Goal: Transaction & Acquisition: Purchase product/service

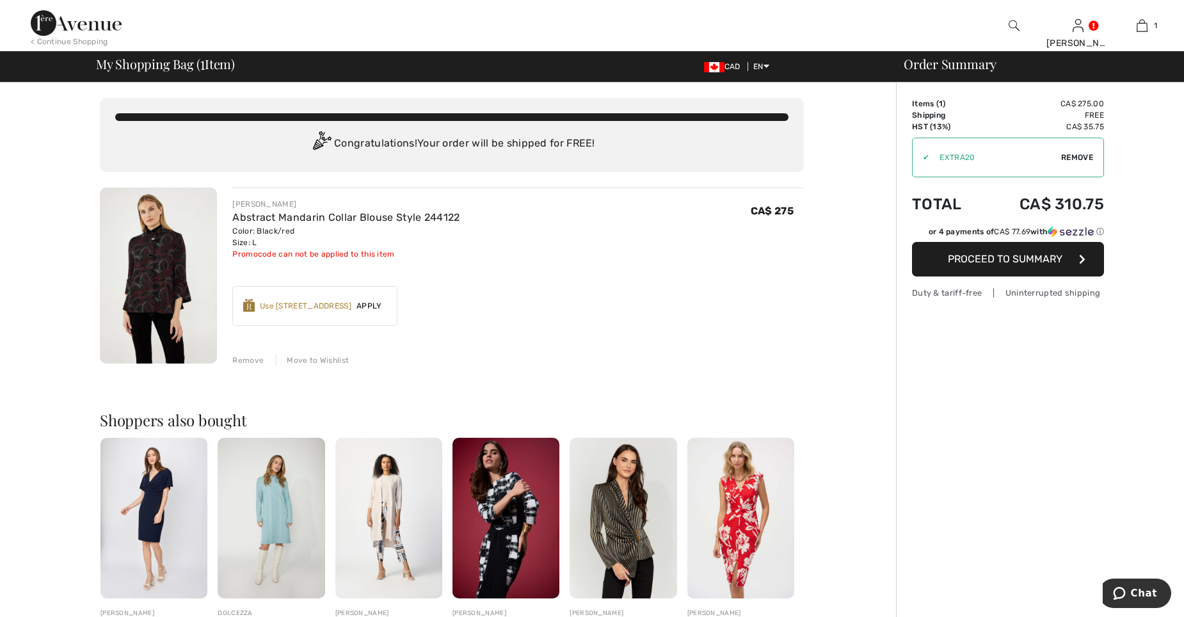
click at [1052, 250] on button "Proceed to Summary" at bounding box center [1008, 259] width 192 height 35
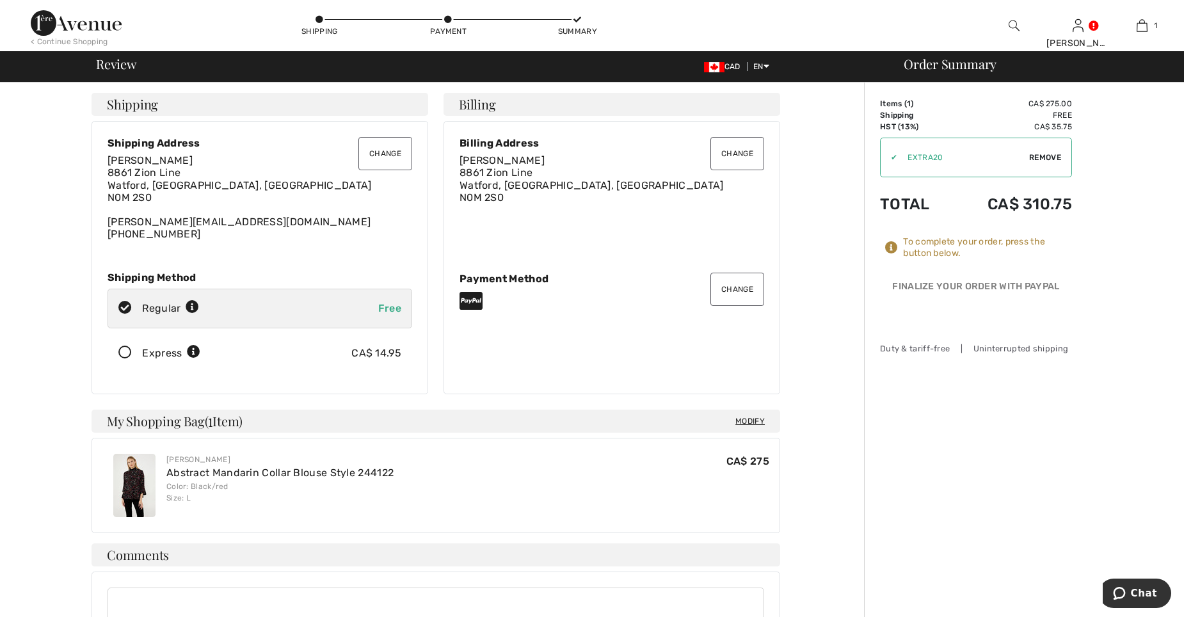
click at [383, 167] on button "Change" at bounding box center [385, 153] width 54 height 33
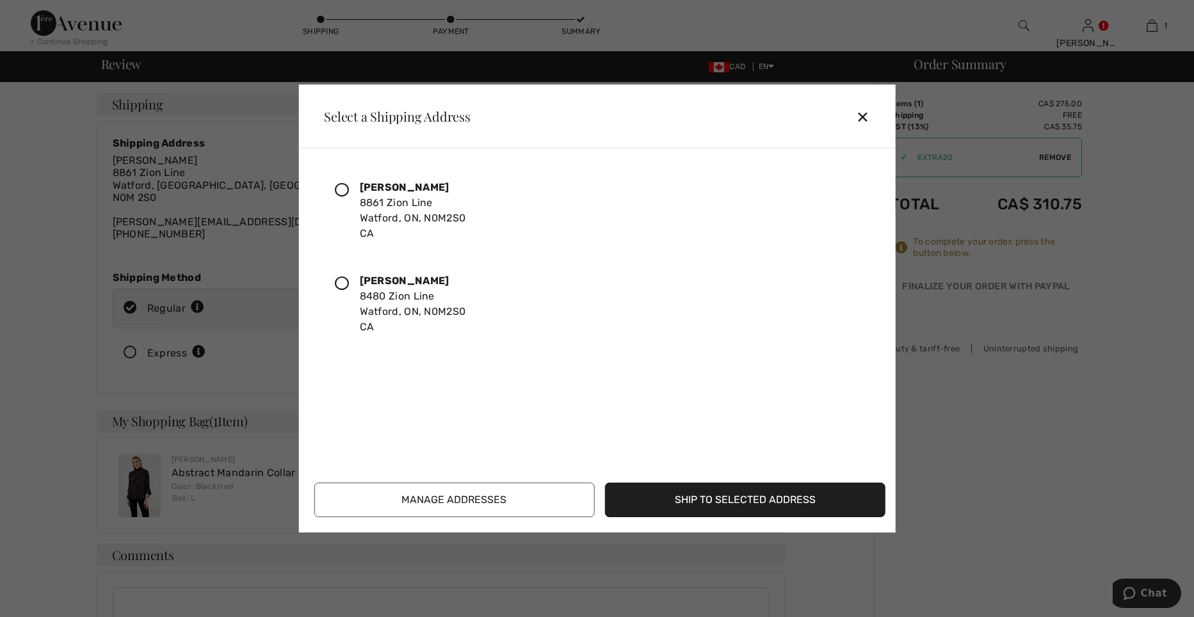
click at [337, 273] on div at bounding box center [347, 303] width 24 height 61
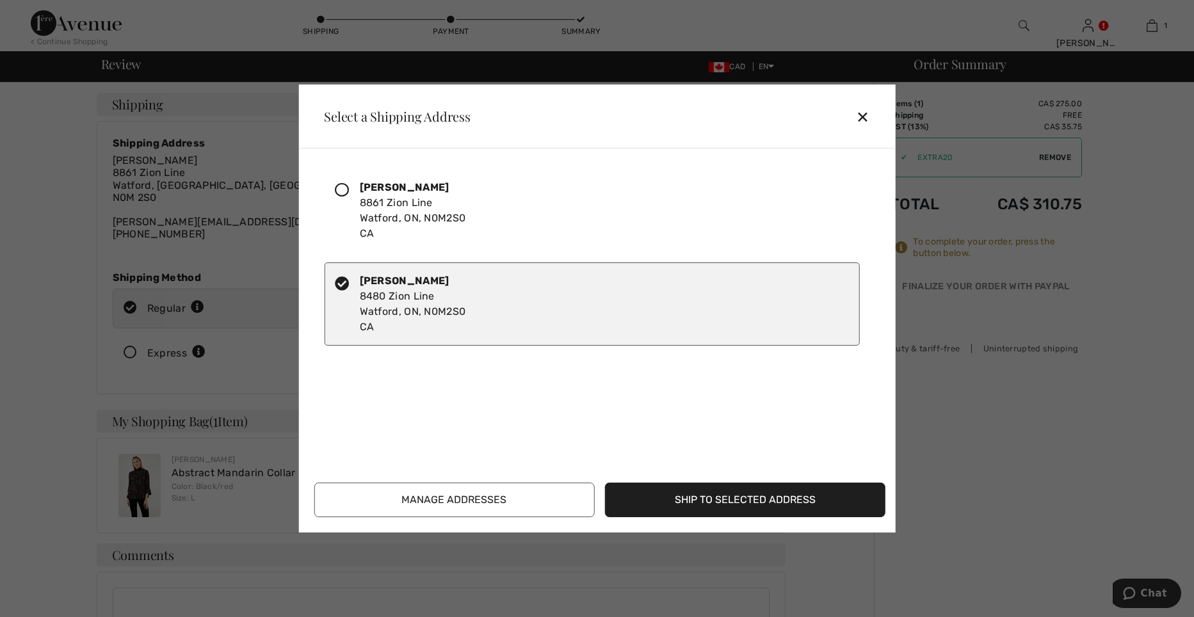
click at [442, 499] on button "Manage Addresses" at bounding box center [454, 500] width 280 height 35
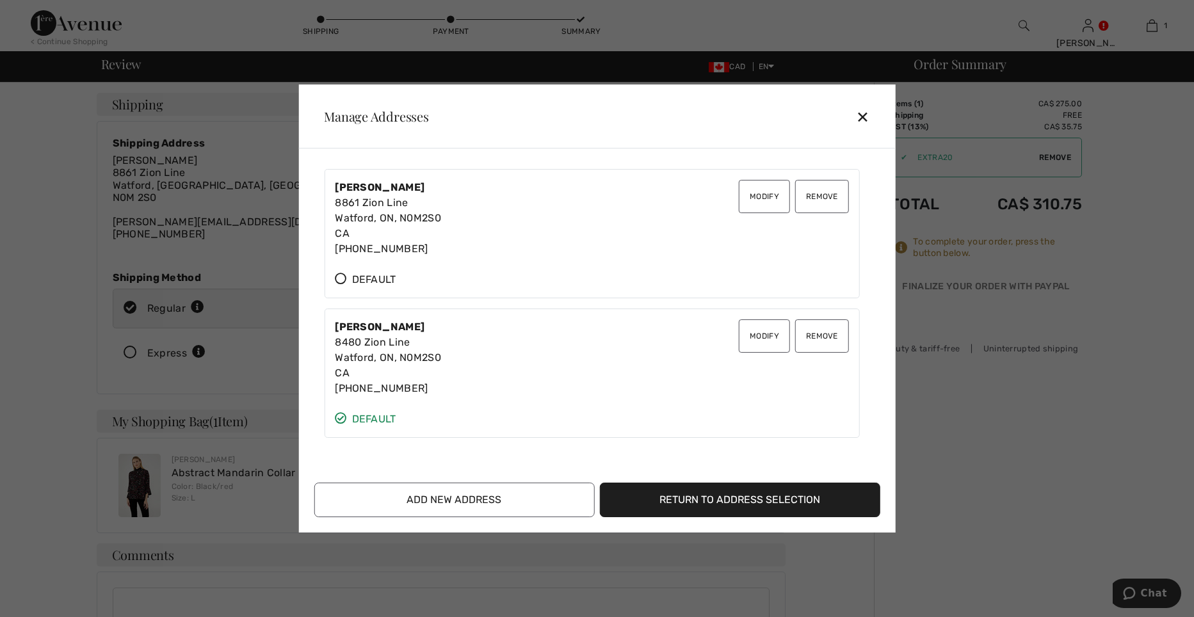
click at [804, 207] on button "Remove" at bounding box center [822, 196] width 54 height 33
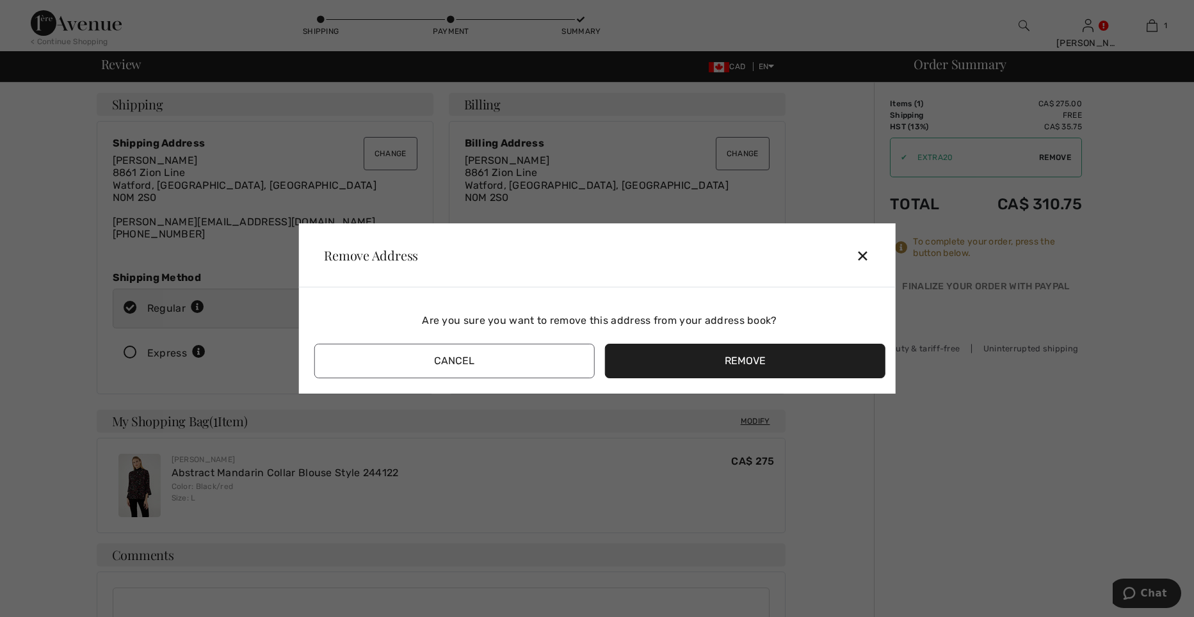
click at [720, 376] on button "Remove" at bounding box center [745, 361] width 280 height 35
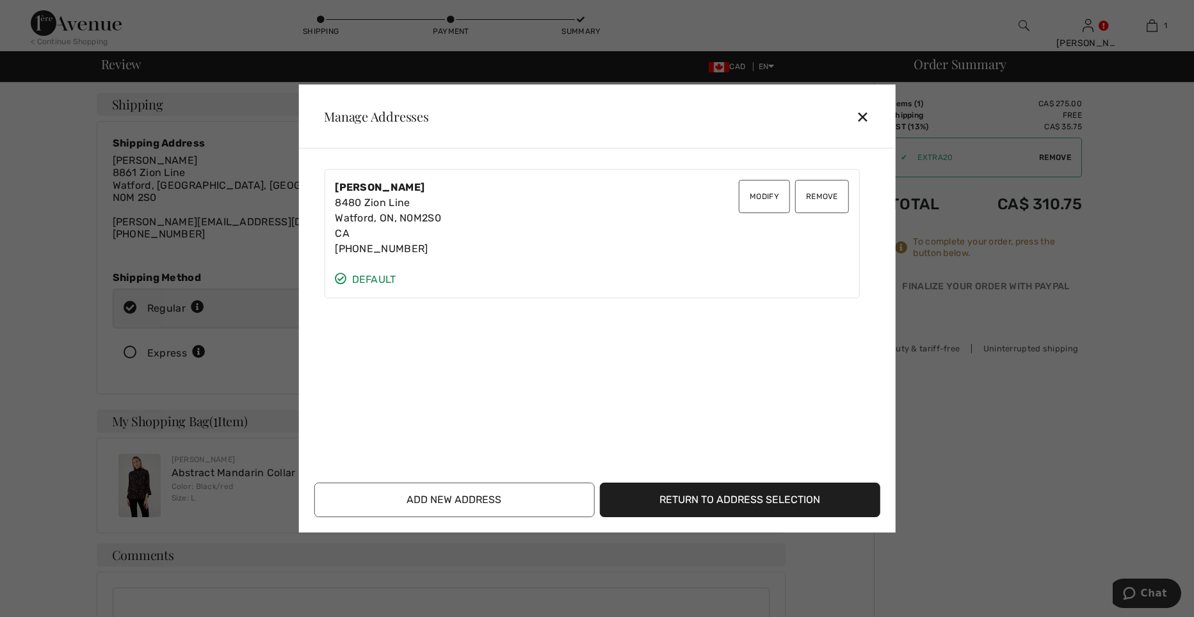
click at [766, 499] on button "Return to Address Selection" at bounding box center [740, 500] width 280 height 35
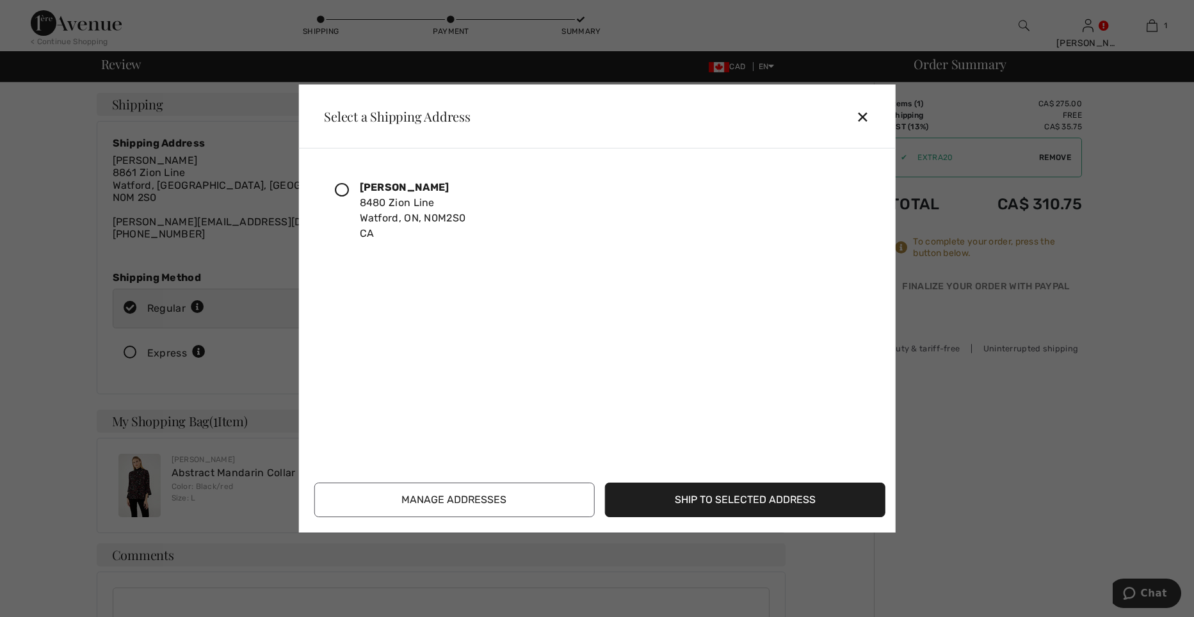
click at [346, 190] on icon at bounding box center [342, 190] width 14 height 14
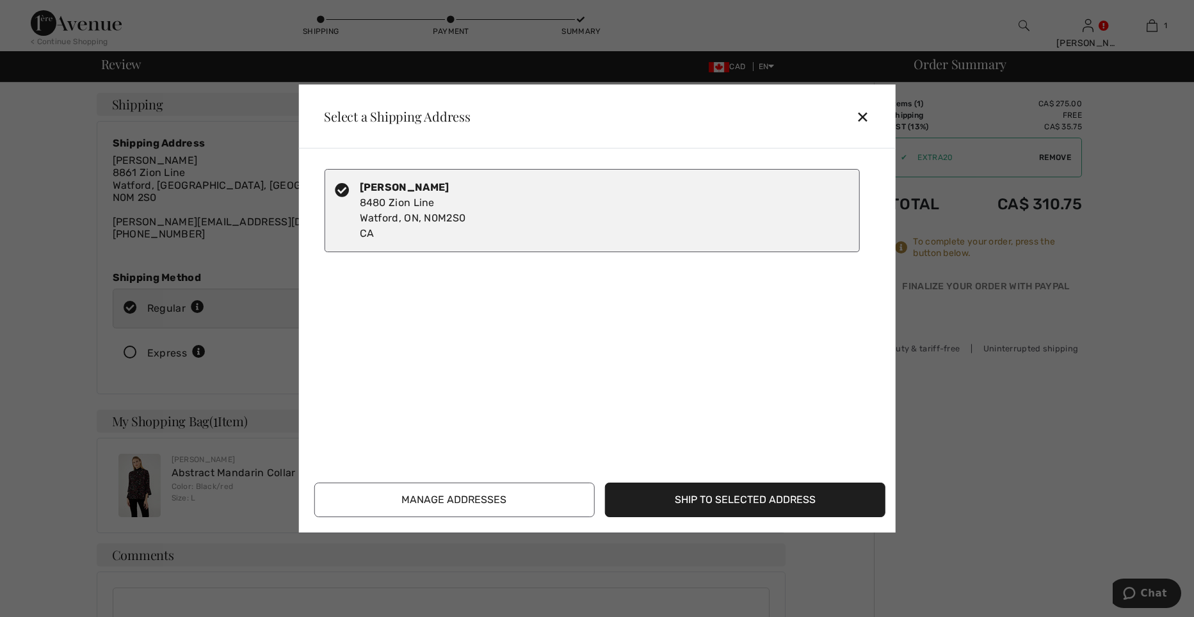
click at [769, 490] on button "Ship to Selected Address" at bounding box center [745, 500] width 280 height 35
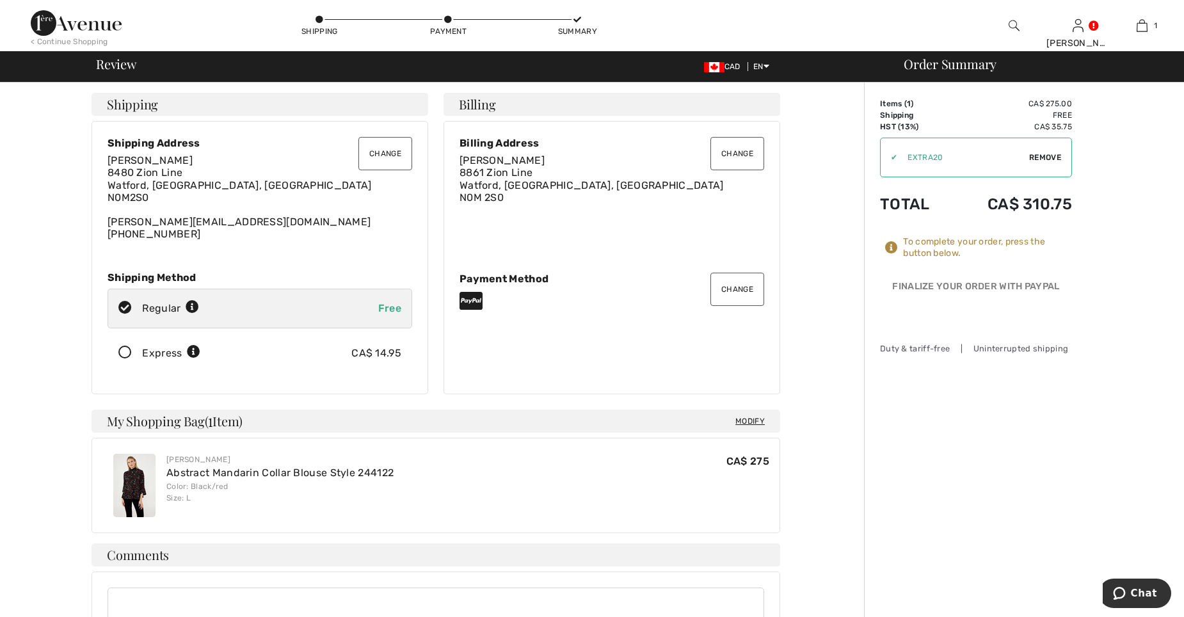
click at [739, 159] on button "Change" at bounding box center [738, 153] width 54 height 33
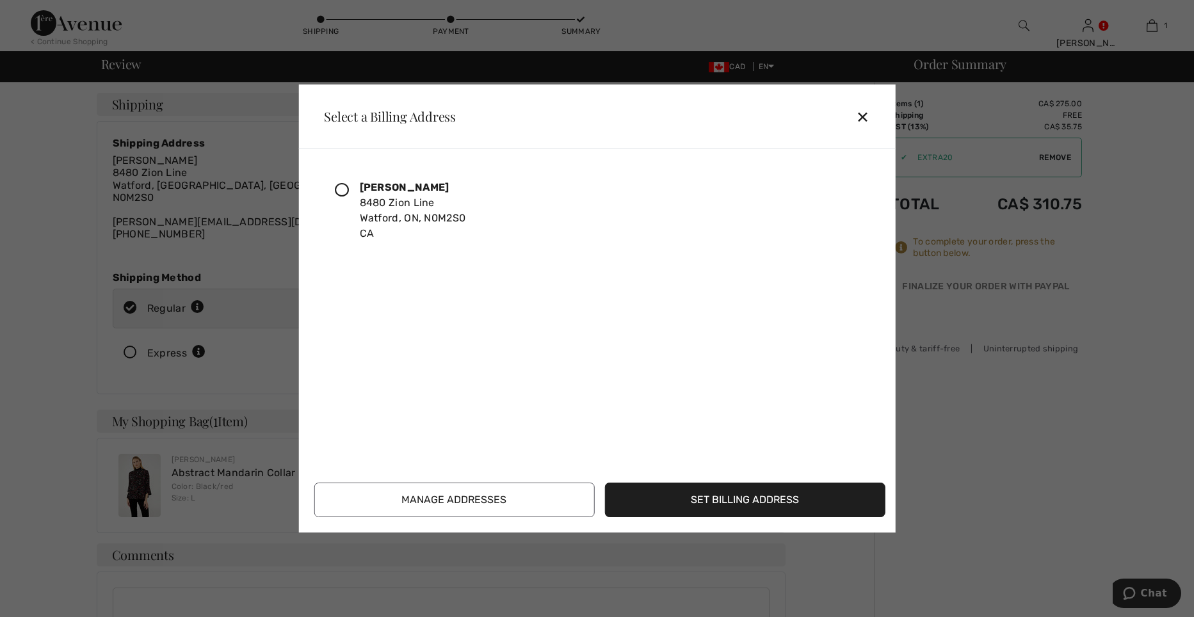
click at [345, 188] on icon at bounding box center [342, 190] width 14 height 14
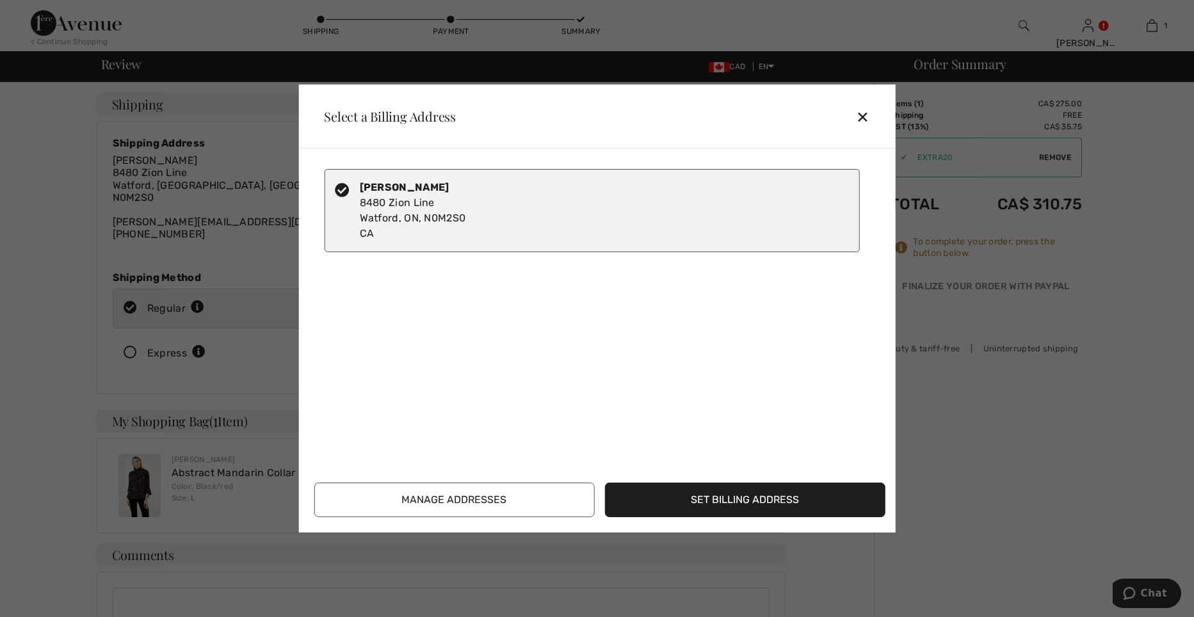
click at [700, 500] on button "Set Billing Address" at bounding box center [745, 500] width 280 height 35
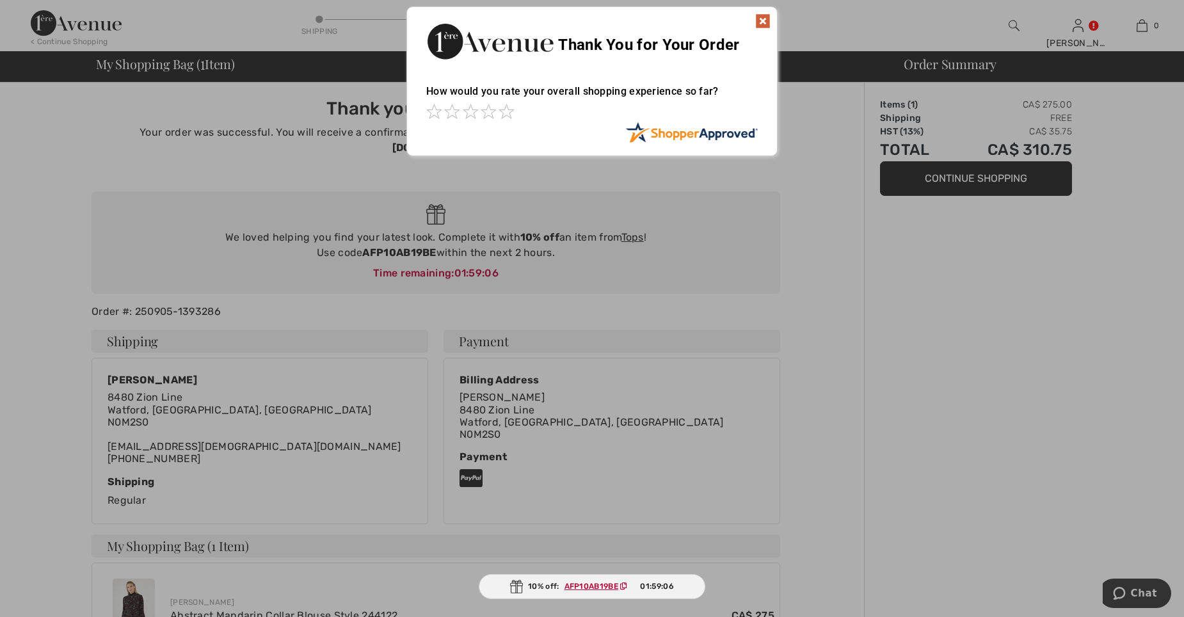
click at [762, 22] on img at bounding box center [762, 20] width 15 height 15
